Goal: Information Seeking & Learning: Learn about a topic

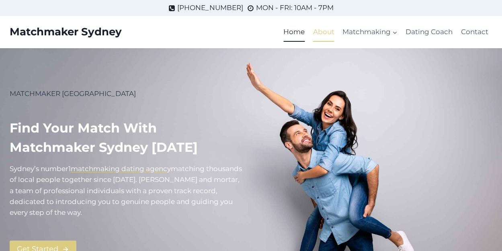
click at [318, 33] on link "About" at bounding box center [323, 32] width 29 height 19
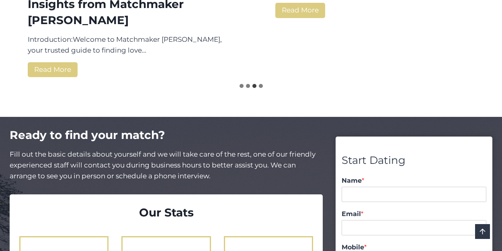
scroll to position [1279, 0]
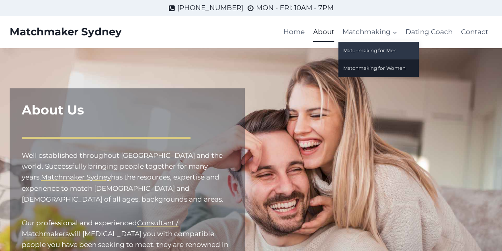
click at [360, 57] on link "Matchmaking for Men" at bounding box center [378, 50] width 80 height 17
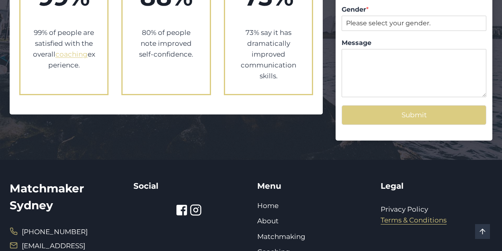
scroll to position [988, 0]
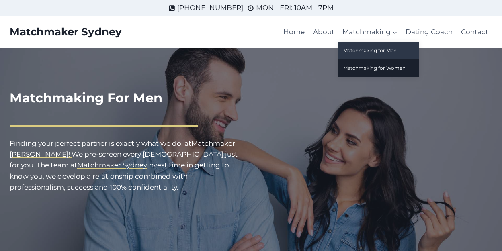
click at [362, 54] on link "Matchmaking for Men" at bounding box center [378, 50] width 80 height 17
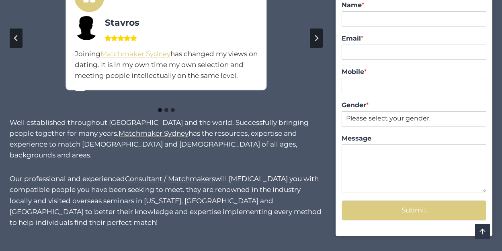
scroll to position [875, 0]
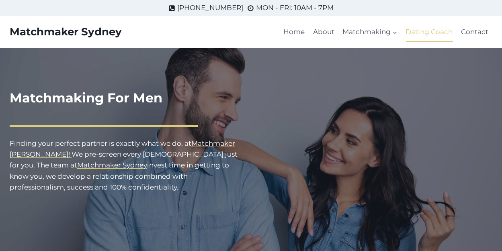
click at [420, 31] on link "Dating Coach" at bounding box center [429, 32] width 55 height 19
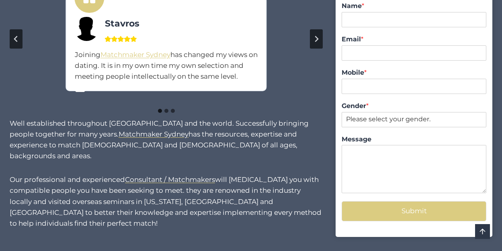
scroll to position [844, 0]
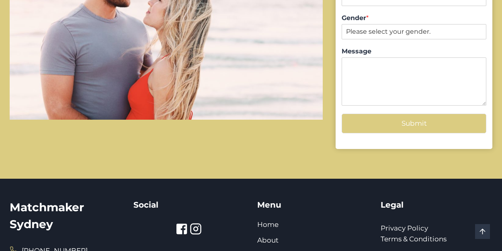
scroll to position [1045, 0]
